Goal: Transaction & Acquisition: Purchase product/service

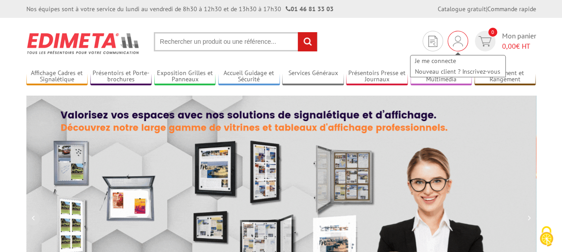
click at [456, 42] on img at bounding box center [458, 41] width 10 height 11
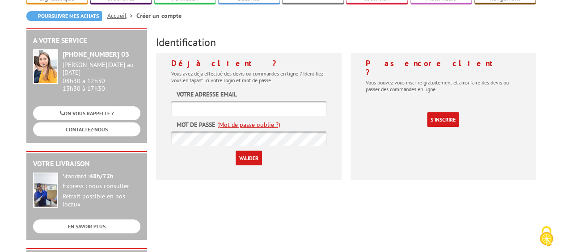
scroll to position [89, 0]
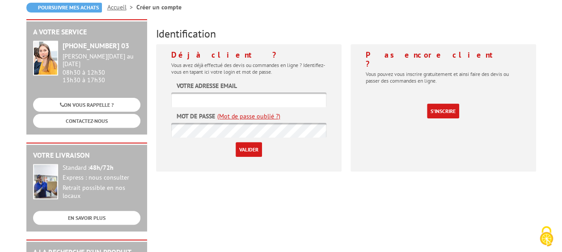
type input "[EMAIL_ADDRESS][DOMAIN_NAME]"
click at [244, 150] on input "Valider" at bounding box center [249, 149] width 26 height 15
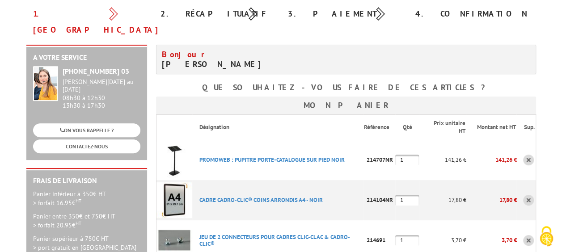
scroll to position [134, 0]
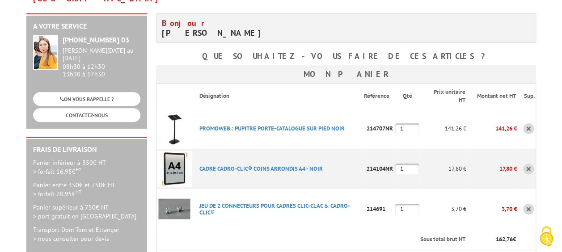
click at [414, 123] on input "1" at bounding box center [407, 128] width 24 height 11
type input "2"
click at [411, 164] on input "1" at bounding box center [407, 169] width 24 height 11
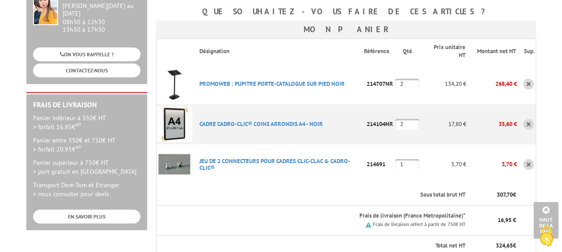
type input "2"
click at [410, 159] on input "1" at bounding box center [407, 164] width 24 height 11
type input "2"
click at [393, 185] on th "Sous total brut HT" at bounding box center [329, 195] width 274 height 21
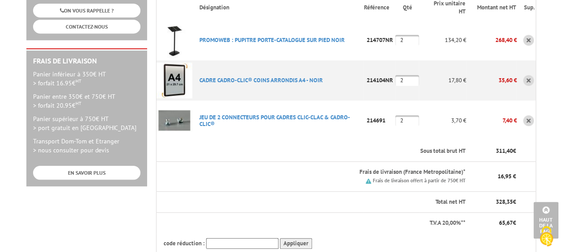
scroll to position [134, 0]
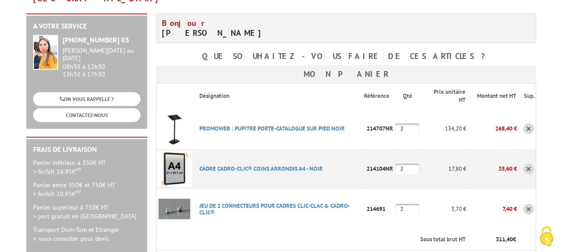
click at [415, 123] on input "2" at bounding box center [407, 128] width 24 height 11
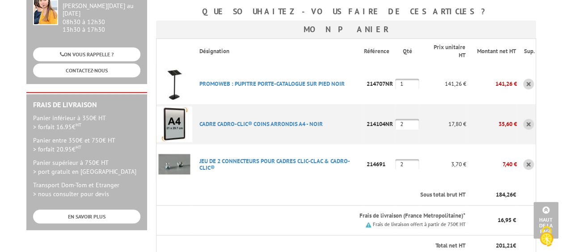
type input "1"
click at [414, 119] on input "2" at bounding box center [407, 124] width 24 height 11
type input "1"
click at [408, 159] on input "2" at bounding box center [407, 164] width 24 height 11
type input "1"
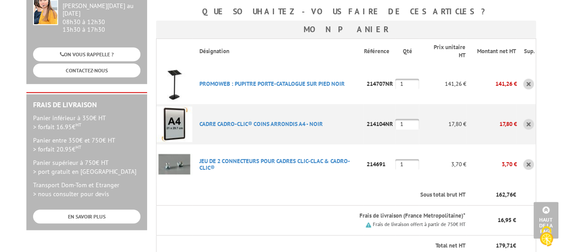
click at [381, 185] on th "Sous total brut HT" at bounding box center [329, 195] width 274 height 21
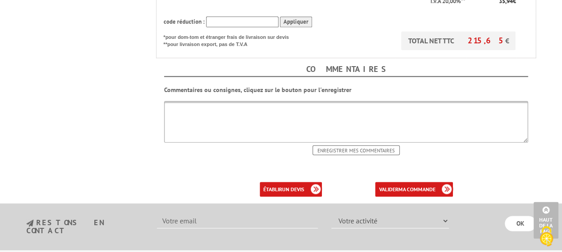
scroll to position [447, 0]
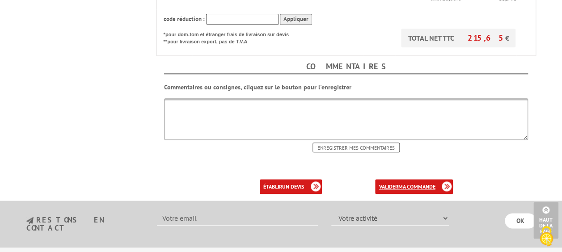
click at [424, 183] on b "ma commande" at bounding box center [416, 186] width 37 height 7
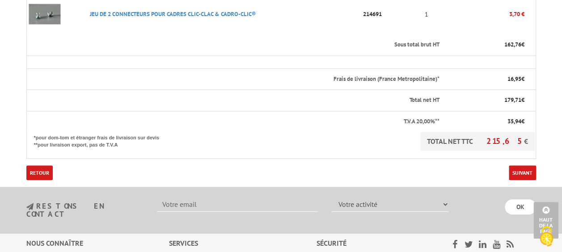
scroll to position [358, 0]
click at [525, 165] on link "Suivant" at bounding box center [522, 172] width 27 height 15
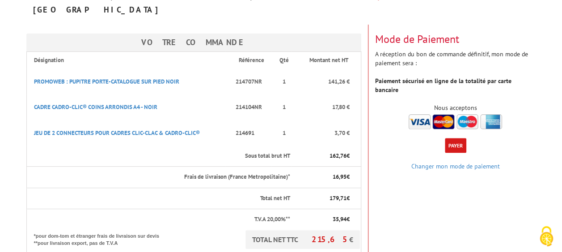
scroll to position [134, 0]
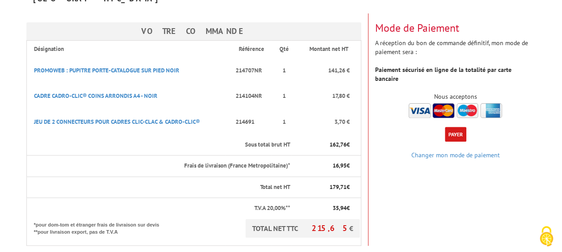
click at [453, 127] on button "Payer" at bounding box center [455, 134] width 21 height 15
click at [480, 151] on link "Changer mon mode de paiement" at bounding box center [455, 155] width 89 height 8
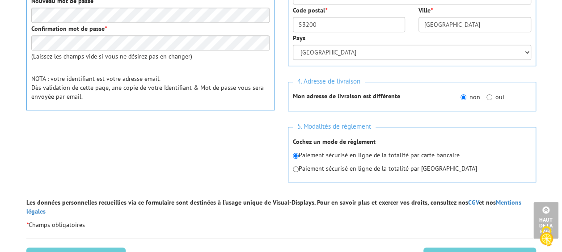
scroll to position [358, 0]
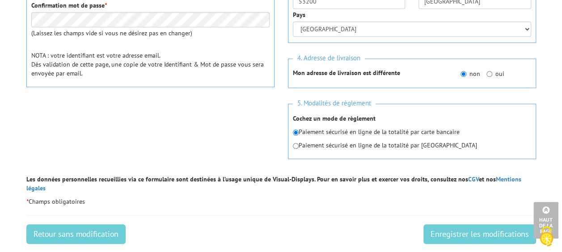
click at [423, 148] on p "Paiement sécurisé en ligne de la totalité par [GEOGRAPHIC_DATA]" at bounding box center [412, 145] width 238 height 9
click at [294, 143] on input "radio" at bounding box center [296, 146] width 6 height 6
radio input "true"
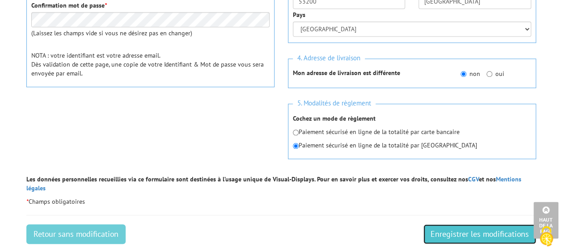
click at [478, 224] on input "Enregistrer les modifications" at bounding box center [479, 234] width 113 height 20
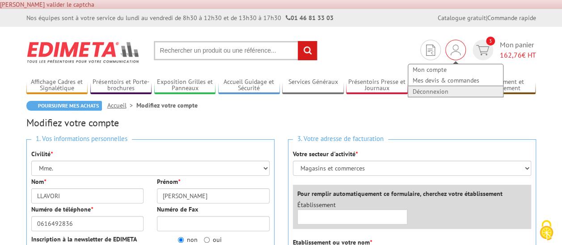
click at [435, 95] on link "Déconnexion" at bounding box center [455, 91] width 95 height 11
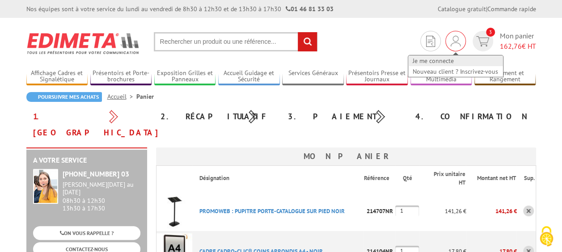
type input "[EMAIL_ADDRESS][DOMAIN_NAME]"
click at [449, 59] on link "Je me connecte" at bounding box center [455, 60] width 95 height 11
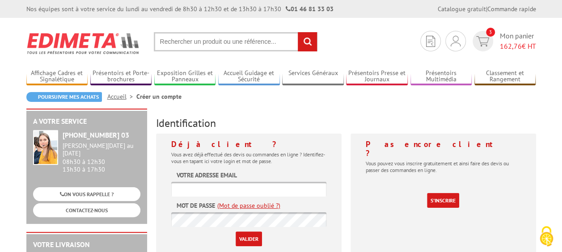
type input "[EMAIL_ADDRESS][DOMAIN_NAME]"
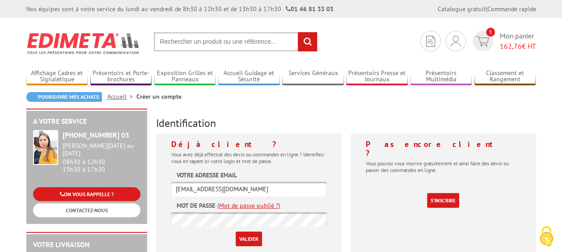
drag, startPoint x: 259, startPoint y: 186, endPoint x: 131, endPoint y: 191, distance: 128.0
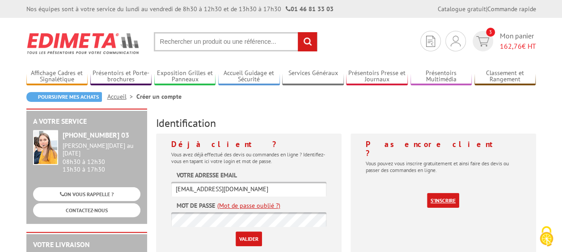
click at [452, 193] on link "S'inscrire" at bounding box center [443, 200] width 32 height 15
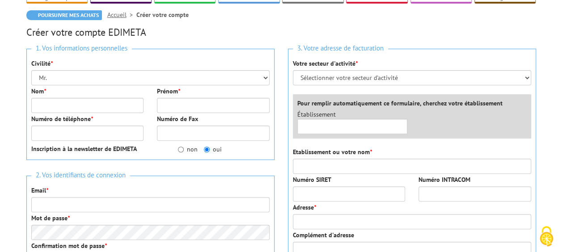
scroll to position [89, 0]
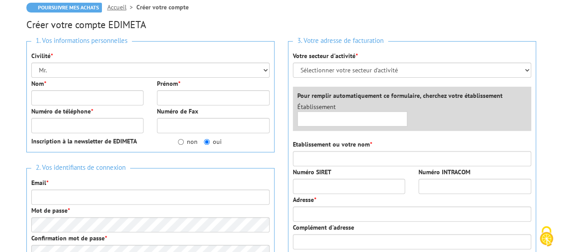
type input "[EMAIL_ADDRESS][DOMAIN_NAME]"
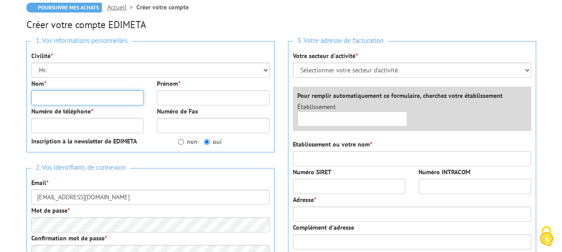
click at [75, 101] on input "Nom *" at bounding box center [87, 97] width 113 height 15
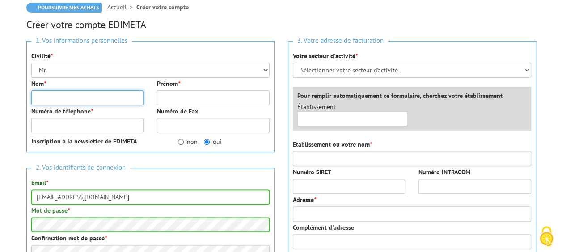
type input "SAS"
type input "RDB CONCEPT"
type input "0616492836"
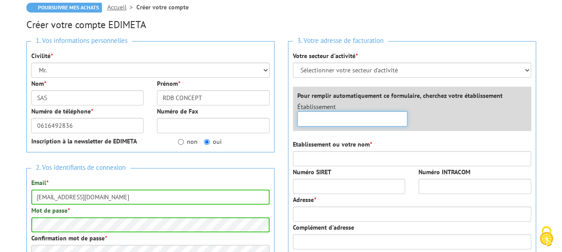
type input "SAS RDB CONCEPT"
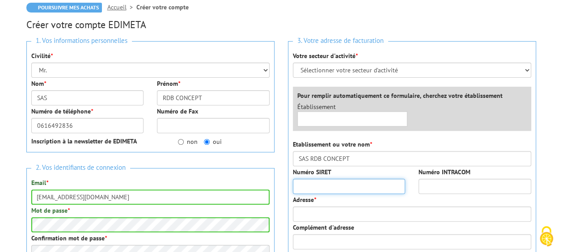
type input "[STREET_ADDRESS]"
type input "49300"
type input "Cholet"
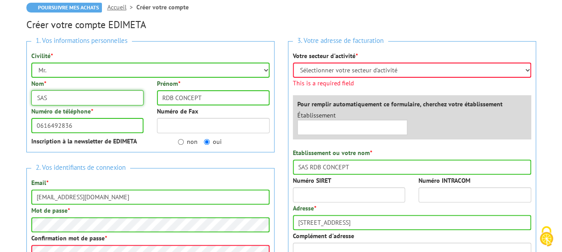
drag, startPoint x: 56, startPoint y: 99, endPoint x: 13, endPoint y: 102, distance: 43.9
type input "LLAVORI"
drag, startPoint x: 211, startPoint y: 96, endPoint x: 121, endPoint y: 98, distance: 89.9
click at [121, 98] on div "Nom * LLAVORI Prénom * RDB CONCEPT" at bounding box center [151, 93] width 252 height 28
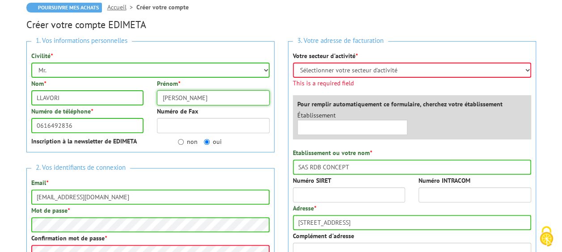
type input "[PERSON_NAME]"
click at [111, 127] on input "0616492836" at bounding box center [87, 125] width 113 height 15
click at [178, 124] on input "Numéro de Fax" at bounding box center [213, 125] width 113 height 15
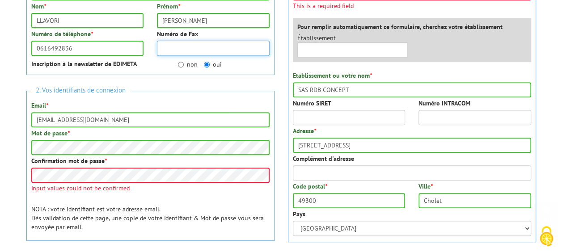
scroll to position [179, 0]
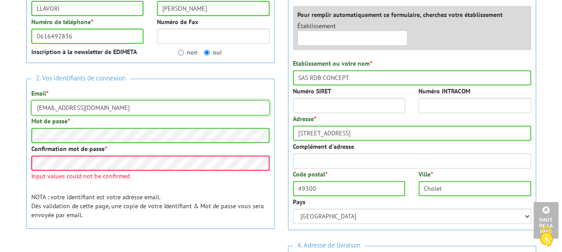
drag, startPoint x: 135, startPoint y: 111, endPoint x: -2, endPoint y: 110, distance: 136.4
click at [0, 110] on html "Nos équipes sont à votre service du lundi au vendredi de 8h30 à 12h30 et de 13h…" at bounding box center [281, 199] width 562 height 756
type input "rdbconcept@gmail.com"
click at [14, 143] on body "Nos équipes sont à votre service du lundi au vendredi de 8h30 à 12h30 et de 13h…" at bounding box center [281, 199] width 562 height 756
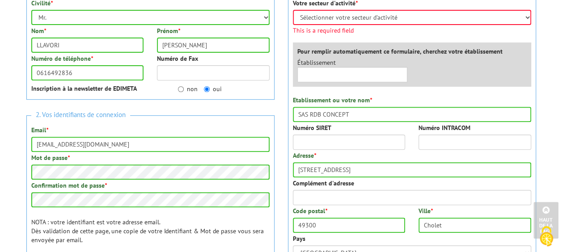
scroll to position [134, 0]
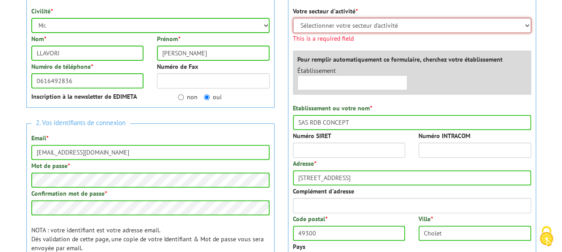
click at [363, 21] on select "Sélectionner votre secteur d'activité Administrations et collectivités Magasins…" at bounding box center [412, 25] width 238 height 15
select select "877"
click at [293, 18] on select "Sélectionner votre secteur d'activité Administrations et collectivités Magasins…" at bounding box center [412, 25] width 238 height 15
click at [384, 124] on div "3. Votre adresse de facturation Votre secteur d'activité * Sélectionner votre s…" at bounding box center [412, 135] width 248 height 279
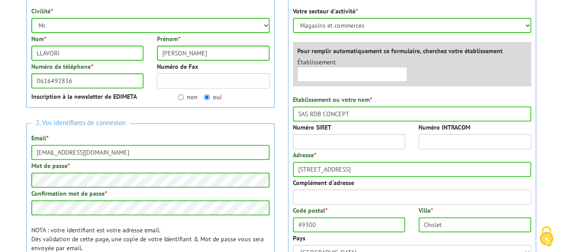
click at [403, 96] on div "Etablissement ou votre nom * SAS RDB CONCEPT" at bounding box center [412, 108] width 238 height 26
click at [308, 138] on input "Numéro SIRET" at bounding box center [349, 141] width 113 height 15
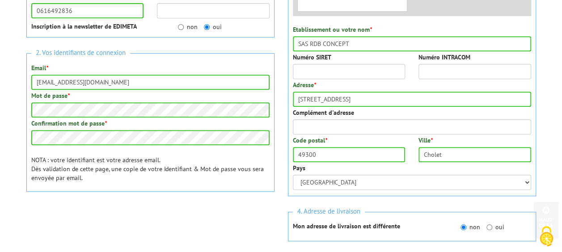
scroll to position [216, 0]
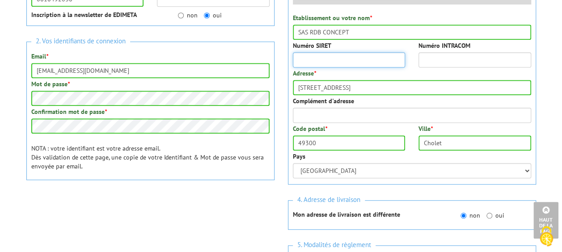
click at [327, 63] on input "Numéro SIRET" at bounding box center [349, 59] width 113 height 15
type input "ç"
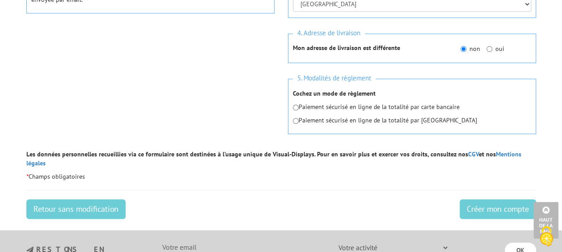
scroll to position [395, 0]
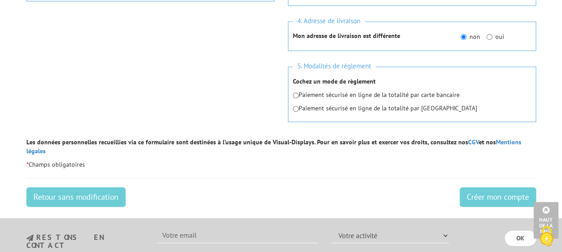
type input "90128515500014"
click at [295, 95] on input "radio" at bounding box center [296, 96] width 6 height 6
radio input "true"
click at [512, 193] on input "Créer mon compte" at bounding box center [498, 197] width 76 height 20
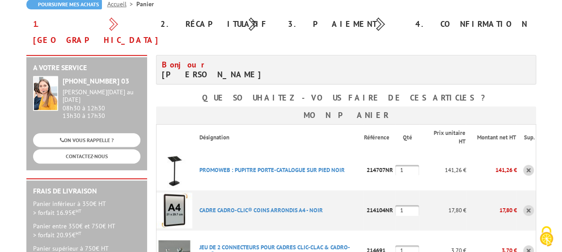
scroll to position [134, 0]
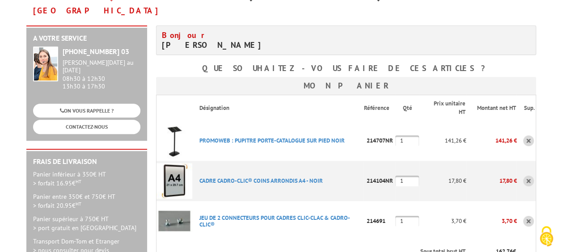
click at [416, 135] on input "1" at bounding box center [407, 140] width 24 height 11
type input "2"
click at [413, 176] on input "1" at bounding box center [407, 181] width 24 height 11
type input "2"
click at [412, 216] on input "1" at bounding box center [407, 221] width 24 height 11
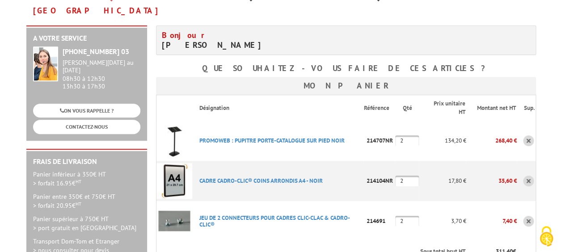
type input "2"
click at [372, 241] on th "Sous total brut HT" at bounding box center [329, 251] width 274 height 21
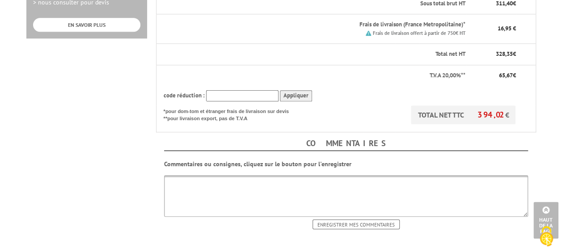
scroll to position [402, 0]
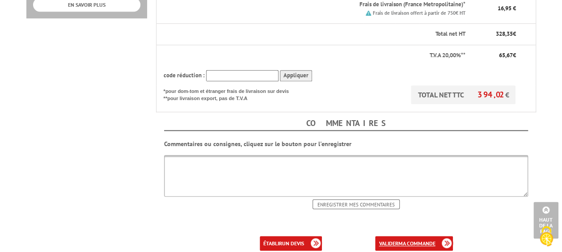
click at [433, 240] on b "ma commande" at bounding box center [416, 243] width 37 height 7
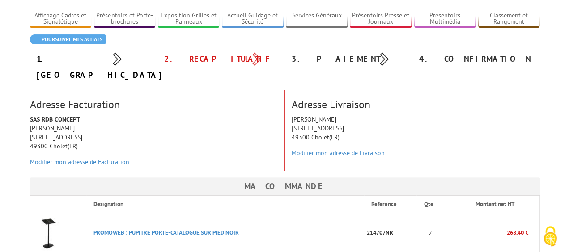
scroll to position [45, 0]
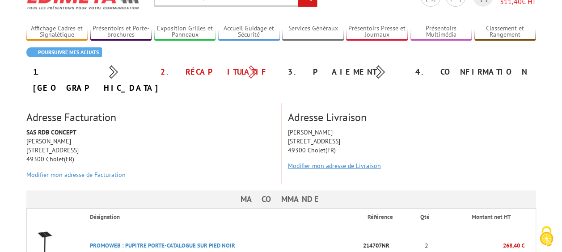
click at [352, 162] on link "Modifier mon adresse de Livraison" at bounding box center [334, 166] width 93 height 8
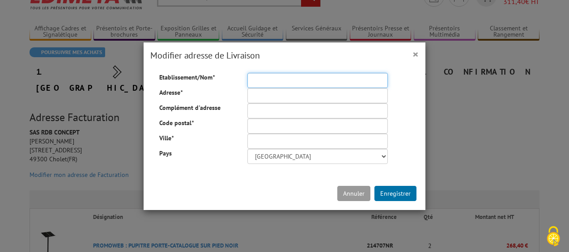
click at [263, 82] on input "Etablissement/Nom *" at bounding box center [317, 80] width 140 height 15
type input "CBD'EAU"
click at [258, 101] on input "Adresse *" at bounding box center [317, 95] width 140 height 15
type input "65 RUE NATIONALE"
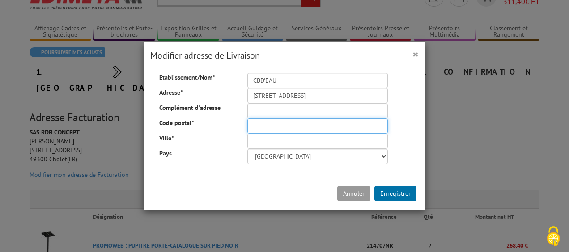
type input "49300"
type input "Cholet"
click at [214, 136] on label "Ville *" at bounding box center [196, 138] width 88 height 9
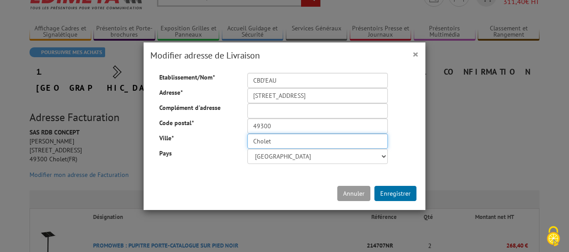
click at [247, 136] on input "Cholet" at bounding box center [317, 141] width 140 height 15
click at [401, 198] on button "Enregistrer" at bounding box center [395, 193] width 42 height 15
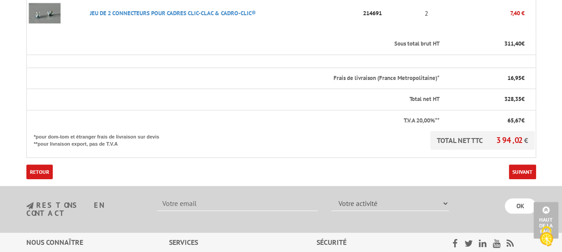
scroll to position [402, 0]
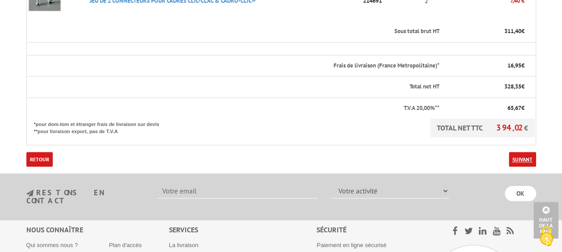
click at [531, 152] on link "Suivant" at bounding box center [522, 159] width 27 height 15
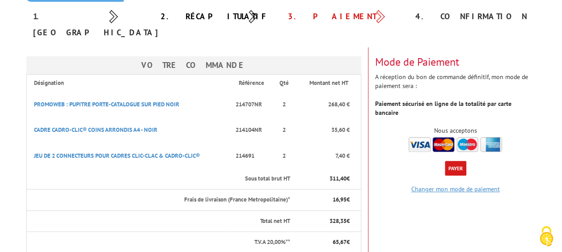
scroll to position [134, 0]
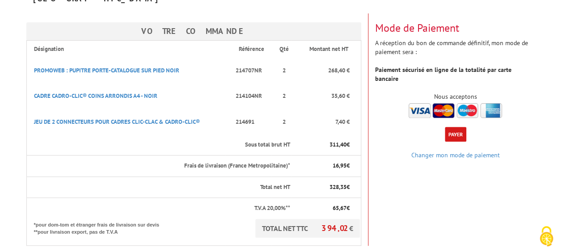
click at [458, 127] on button "Payer" at bounding box center [455, 134] width 21 height 15
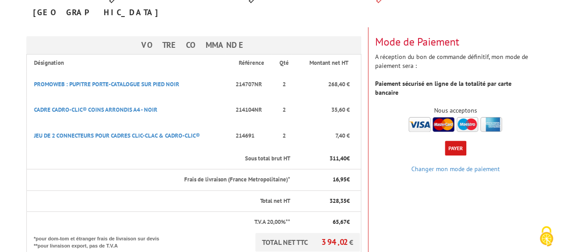
scroll to position [134, 0]
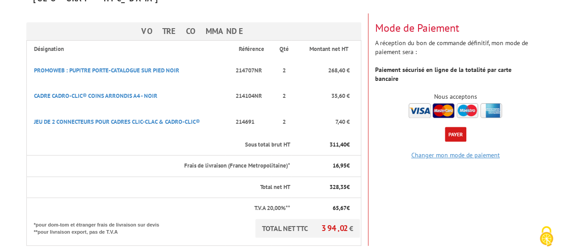
click at [467, 151] on link "Changer mon mode de paiement" at bounding box center [455, 155] width 89 height 8
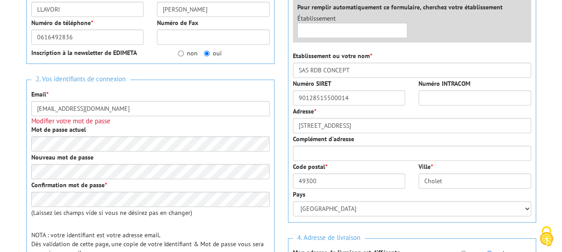
scroll to position [179, 0]
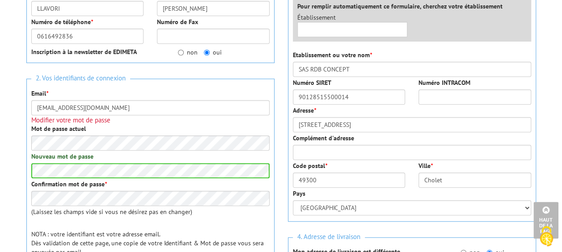
click at [168, 219] on div "2. Vos identifiants de connexion Email * [EMAIL_ADDRESS][DOMAIN_NAME] Modifier …" at bounding box center [150, 172] width 248 height 187
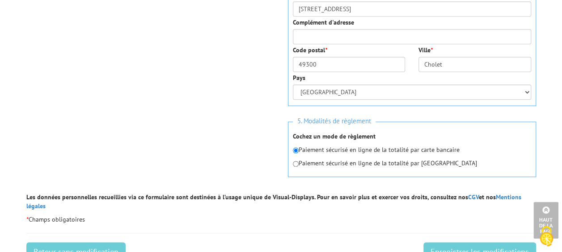
scroll to position [492, 0]
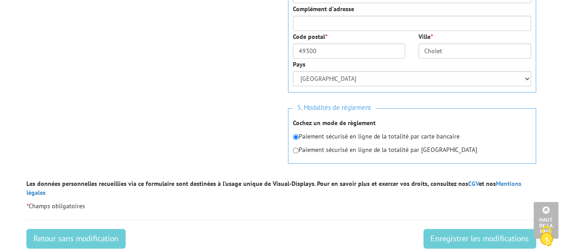
click at [292, 149] on div "5. Modalités de règlement Cochez un mode de règlement Paiement sécurisé en lign…" at bounding box center [412, 135] width 248 height 55
click at [294, 149] on input "radio" at bounding box center [296, 151] width 6 height 6
radio input "true"
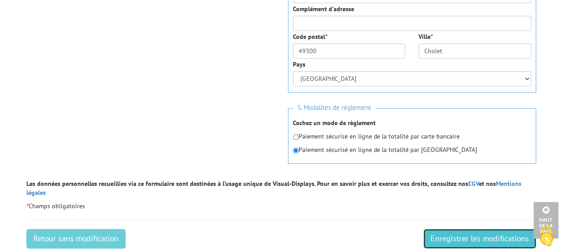
click at [469, 231] on input "Enregistrer les modifications" at bounding box center [479, 239] width 113 height 20
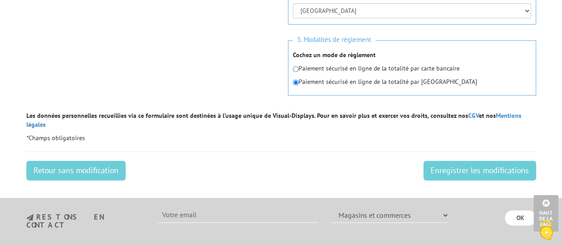
scroll to position [581, 0]
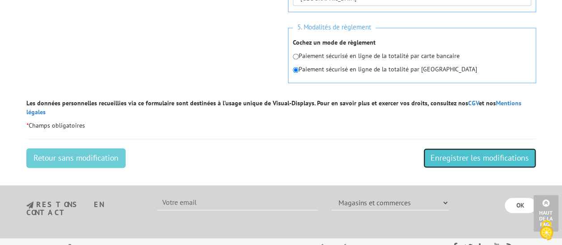
click at [477, 148] on input "Enregistrer les modifications" at bounding box center [479, 158] width 113 height 20
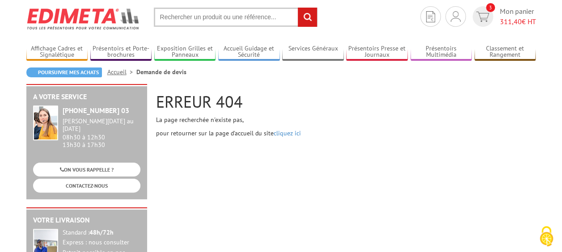
scroll to position [45, 0]
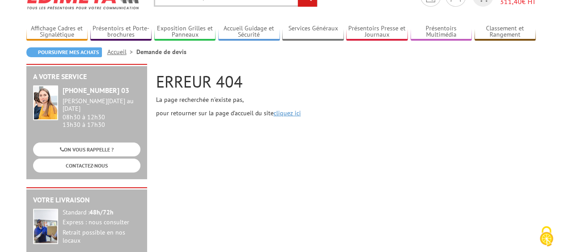
click at [292, 114] on link "cliquez ici" at bounding box center [287, 113] width 27 height 8
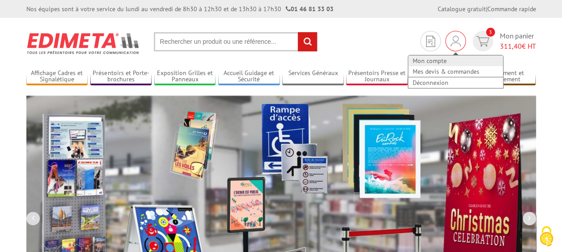
click at [439, 57] on link "Mon compte" at bounding box center [455, 60] width 95 height 11
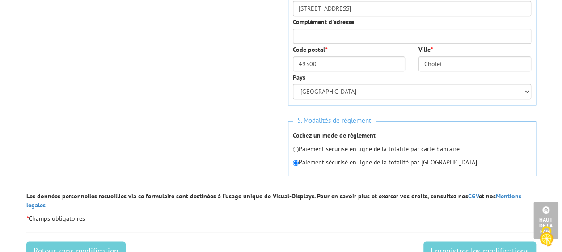
scroll to position [492, 0]
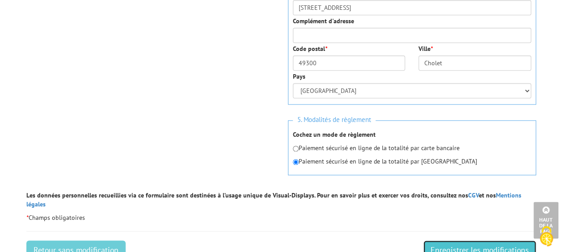
click at [466, 241] on input "Enregistrer les modifications" at bounding box center [479, 251] width 113 height 20
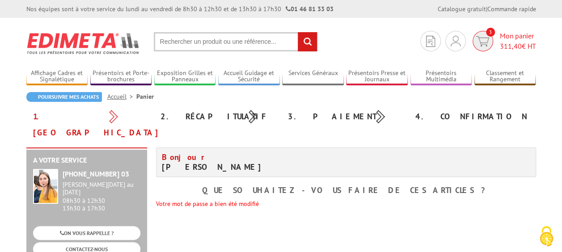
click at [490, 38] on span "3" at bounding box center [483, 41] width 21 height 21
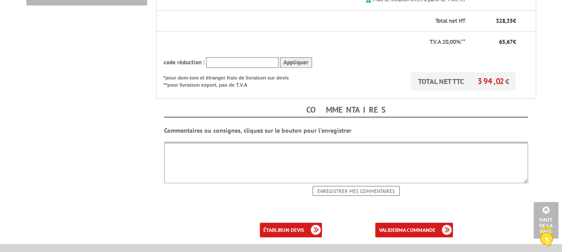
scroll to position [492, 0]
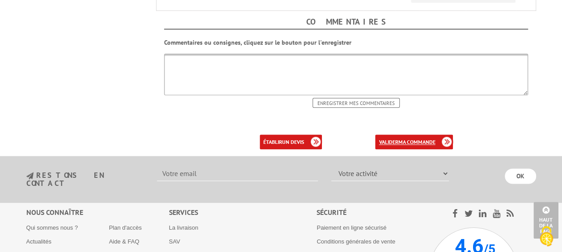
click at [402, 139] on b "ma commande" at bounding box center [416, 142] width 37 height 7
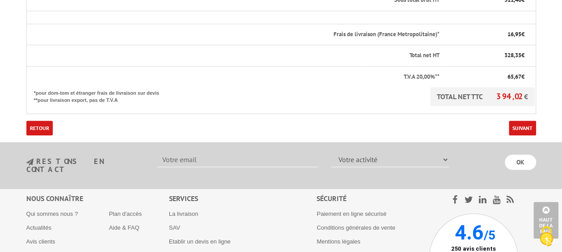
scroll to position [402, 0]
click at [516, 120] on link "Suivant" at bounding box center [522, 127] width 27 height 15
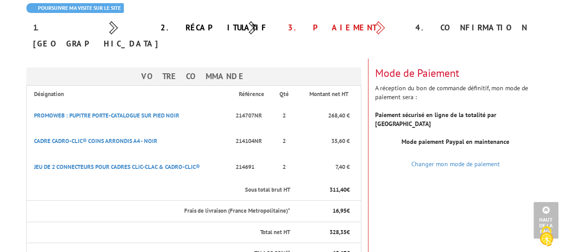
scroll to position [45, 0]
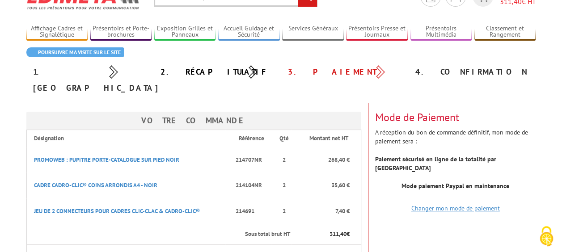
click at [444, 204] on link "Changer mon mode de paiement" at bounding box center [455, 208] width 89 height 8
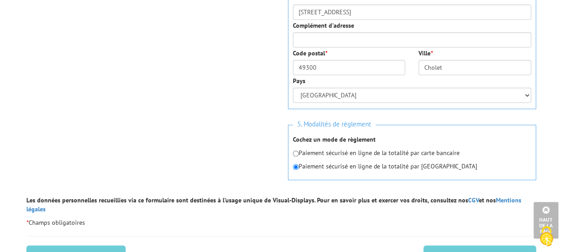
scroll to position [492, 0]
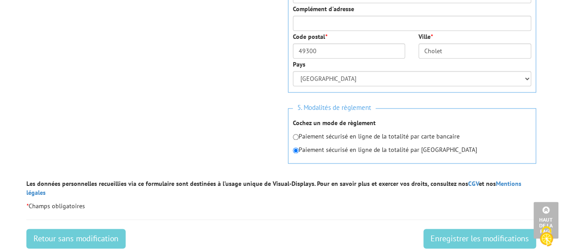
click at [291, 137] on div "5. Modalités de règlement Cochez un mode de règlement Paiement sécurisé en lign…" at bounding box center [412, 135] width 248 height 55
click at [293, 135] on input "radio" at bounding box center [296, 137] width 6 height 6
radio input "true"
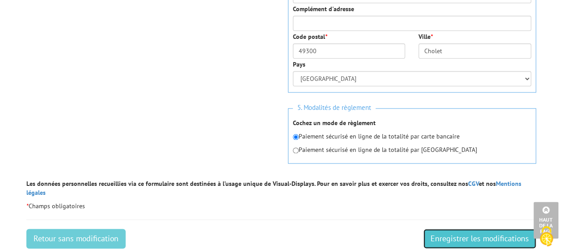
click at [476, 229] on input "Enregistrer les modifications" at bounding box center [479, 239] width 113 height 20
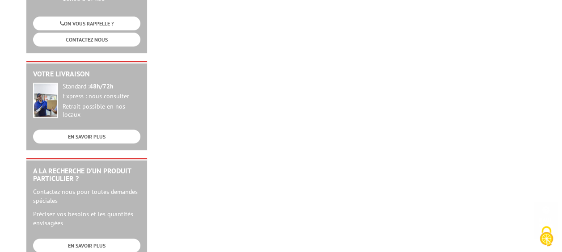
scroll to position [179, 0]
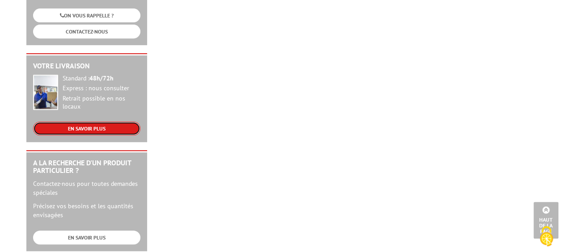
click at [106, 122] on link "EN SAVOIR PLUS" at bounding box center [86, 129] width 107 height 14
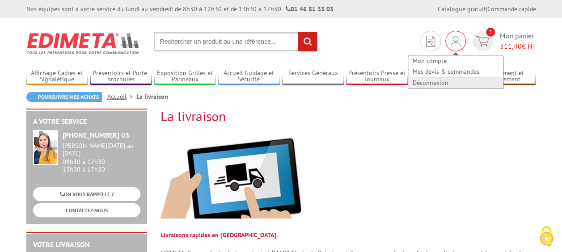
click at [445, 78] on link "Déconnexion" at bounding box center [455, 82] width 95 height 11
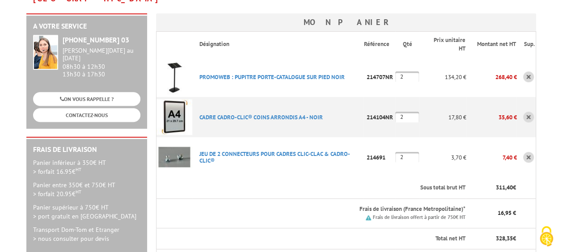
scroll to position [179, 0]
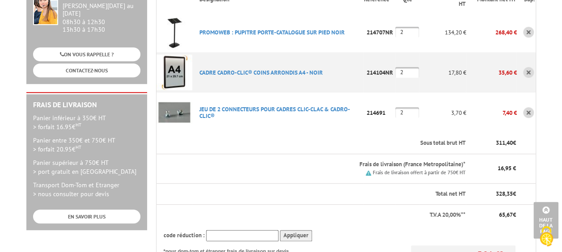
type input "[EMAIL_ADDRESS][DOMAIN_NAME]"
click at [528, 107] on link at bounding box center [528, 112] width 11 height 11
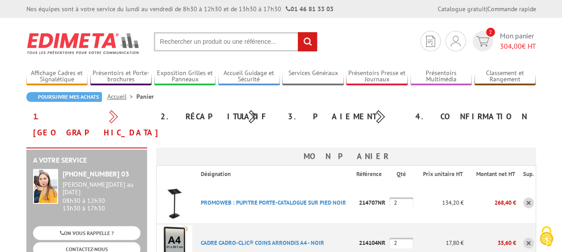
type input "[EMAIL_ADDRESS][DOMAIN_NAME]"
click at [529, 198] on link at bounding box center [528, 203] width 11 height 11
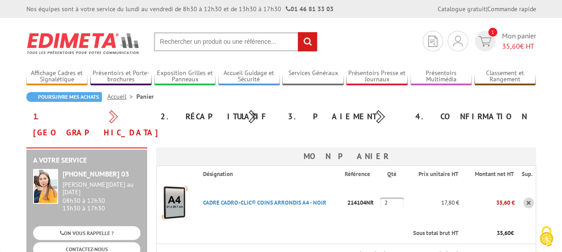
click at [529, 198] on link at bounding box center [528, 203] width 11 height 11
type input "[EMAIL_ADDRESS][DOMAIN_NAME]"
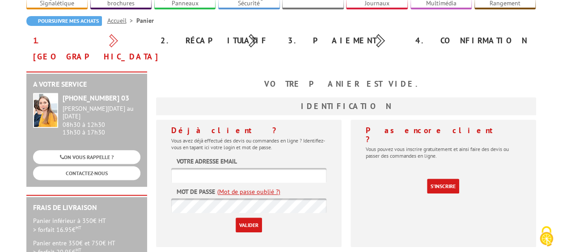
scroll to position [89, 0]
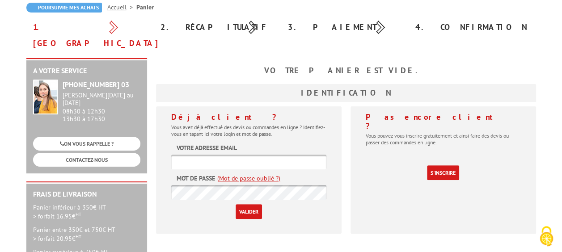
type input "rdbconcept@gmail.com"
click at [247, 204] on input "Valider" at bounding box center [249, 211] width 26 height 15
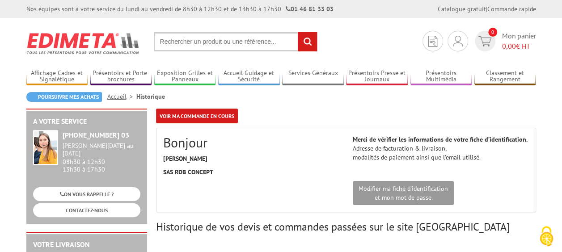
click at [221, 45] on input "text" at bounding box center [236, 41] width 164 height 19
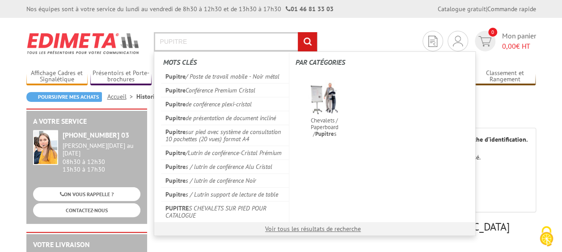
type input "PUPITRE"
click at [298, 32] on input "rechercher" at bounding box center [307, 41] width 19 height 19
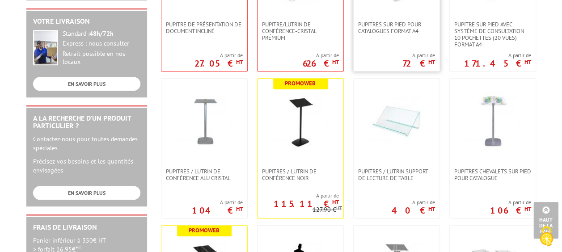
scroll to position [358, 0]
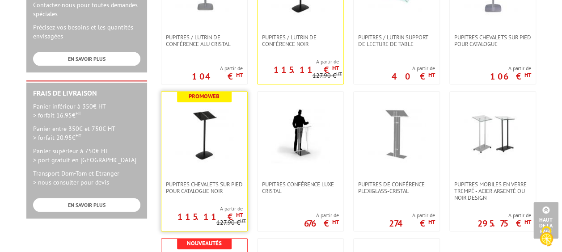
click at [196, 147] on img at bounding box center [204, 134] width 58 height 58
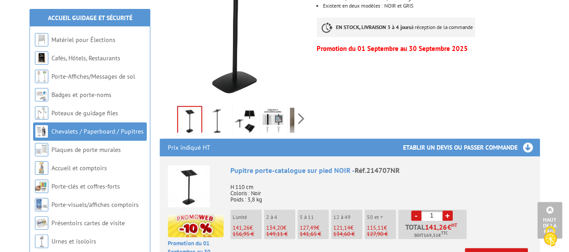
scroll to position [313, 0]
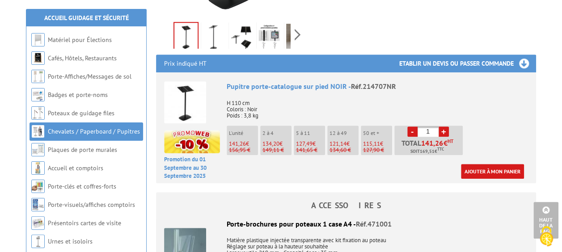
click at [441, 127] on link "+" at bounding box center [444, 132] width 10 height 10
type input "2"
click at [496, 164] on link "Ajouter à mon panier" at bounding box center [492, 171] width 63 height 15
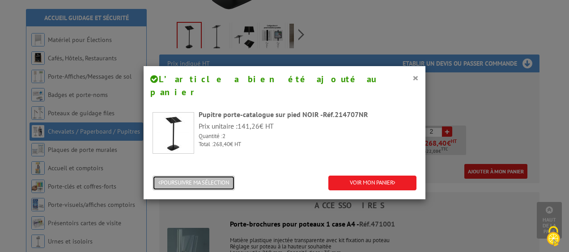
click at [203, 176] on button "POURSUIVRE MA SÉLECTION" at bounding box center [193, 183] width 82 height 15
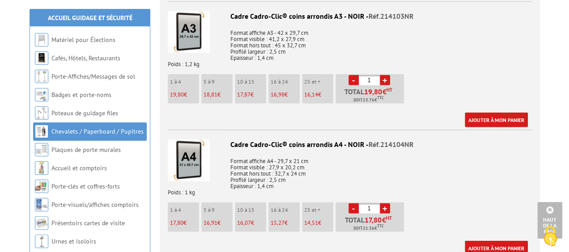
scroll to position [1028, 0]
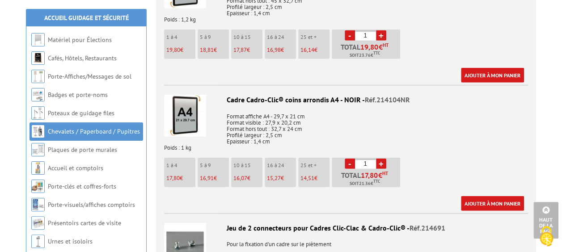
click at [382, 159] on link "+" at bounding box center [381, 164] width 10 height 10
type input "2"
click at [479, 196] on link "Ajouter à mon panier" at bounding box center [492, 203] width 63 height 15
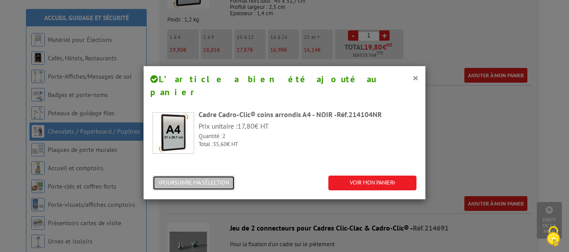
click at [211, 176] on button "POURSUIVRE MA SÉLECTION" at bounding box center [193, 183] width 82 height 15
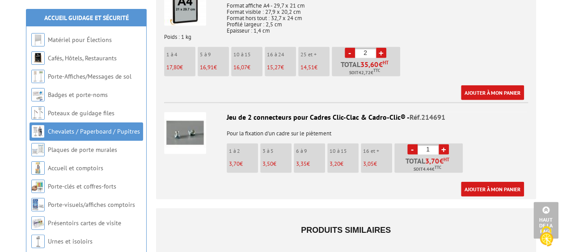
scroll to position [1162, 0]
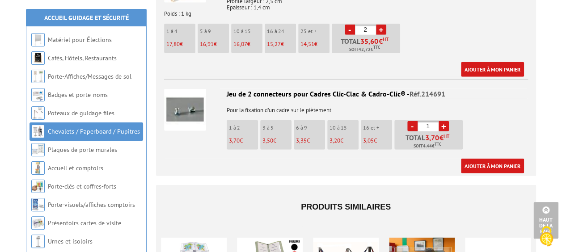
click at [443, 121] on link "+" at bounding box center [444, 126] width 10 height 10
type input "2"
click at [490, 159] on link "Ajouter à mon panier" at bounding box center [492, 166] width 63 height 15
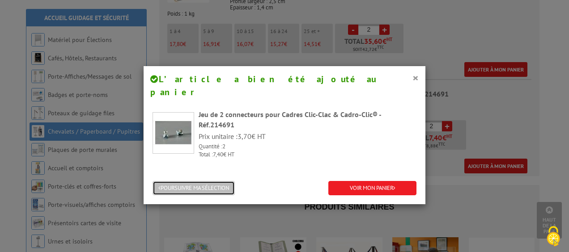
click at [223, 181] on button "POURSUIVRE MA SÉLECTION" at bounding box center [193, 188] width 82 height 15
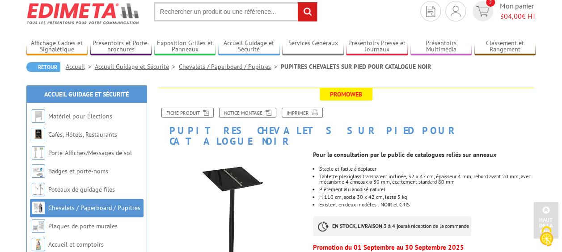
scroll to position [0, 0]
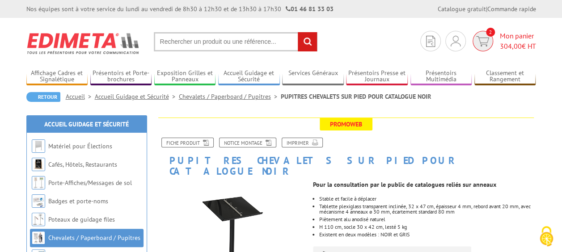
click at [483, 40] on img at bounding box center [482, 41] width 13 height 10
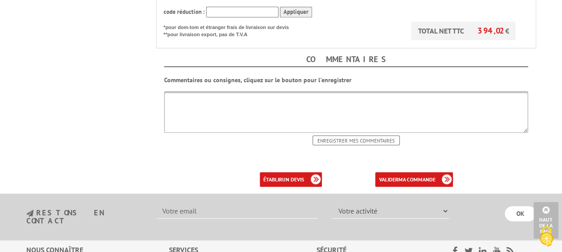
scroll to position [492, 0]
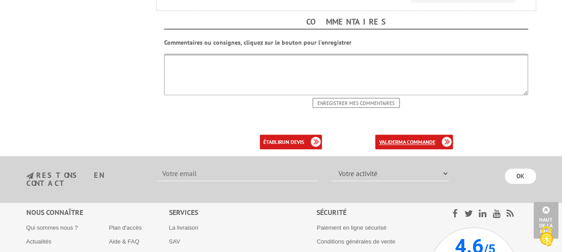
click at [437, 135] on link "valider ma commande" at bounding box center [414, 142] width 78 height 15
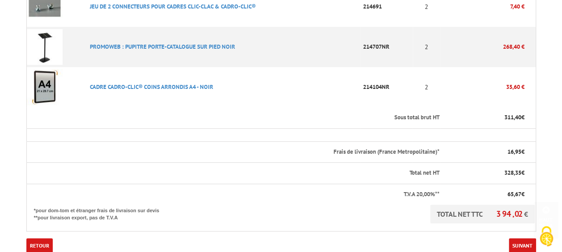
scroll to position [313, 0]
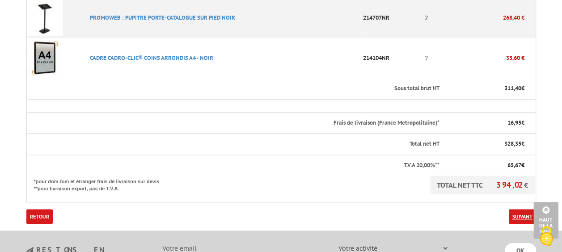
click at [510, 209] on link "Suivant" at bounding box center [522, 216] width 27 height 15
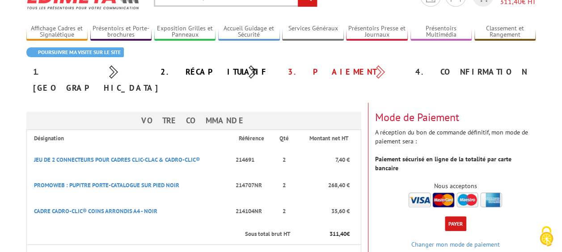
scroll to position [89, 0]
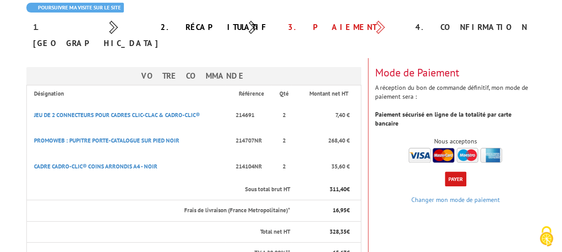
click at [461, 172] on button "Payer" at bounding box center [455, 179] width 21 height 15
